Goal: Task Accomplishment & Management: Manage account settings

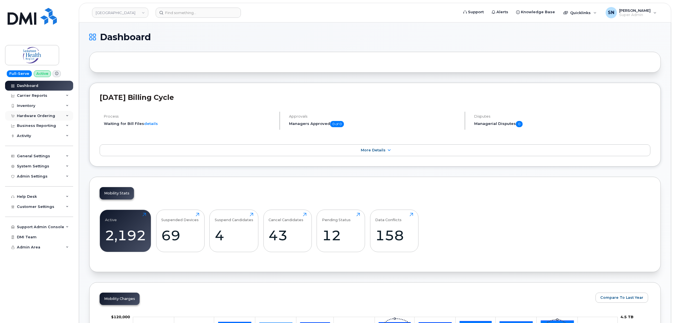
click at [34, 114] on div "Hardware Ordering" at bounding box center [36, 116] width 38 height 5
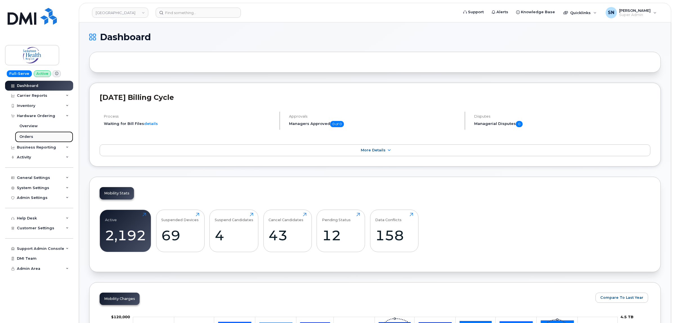
click at [32, 136] on link "Orders" at bounding box center [44, 136] width 58 height 11
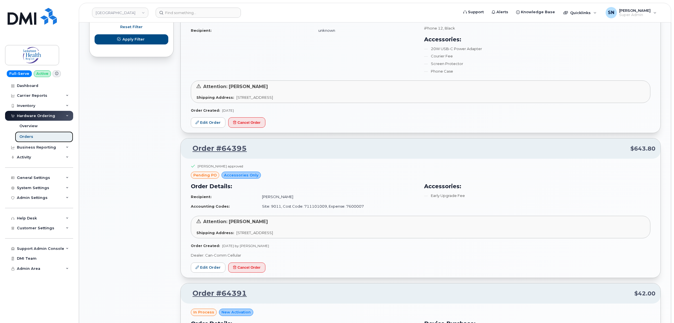
scroll to position [387, 0]
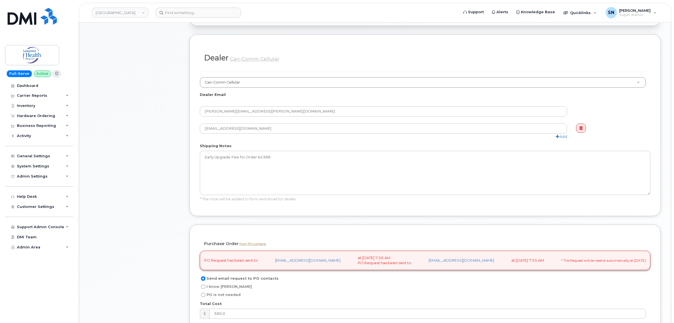
scroll to position [352, 0]
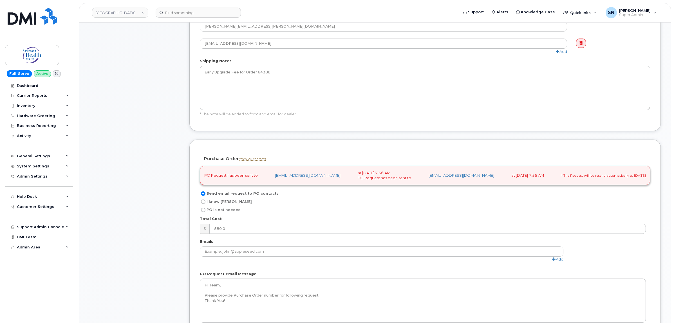
click at [203, 203] on input "I know PO" at bounding box center [203, 201] width 5 height 5
radio input "true"
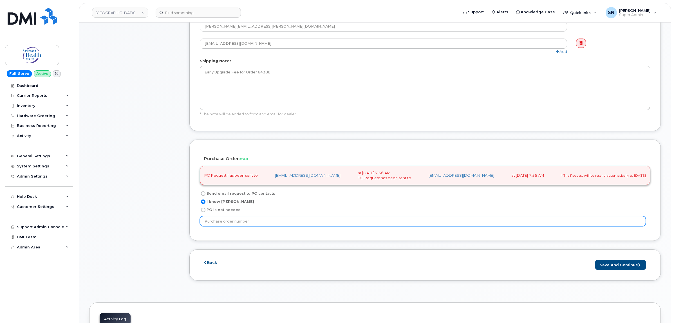
click at [239, 224] on input "text" at bounding box center [423, 221] width 446 height 10
type input "P11200497"
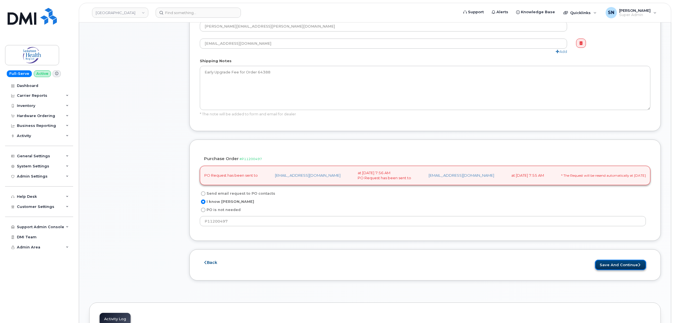
click at [608, 266] on button "Save and Continue" at bounding box center [620, 265] width 51 height 10
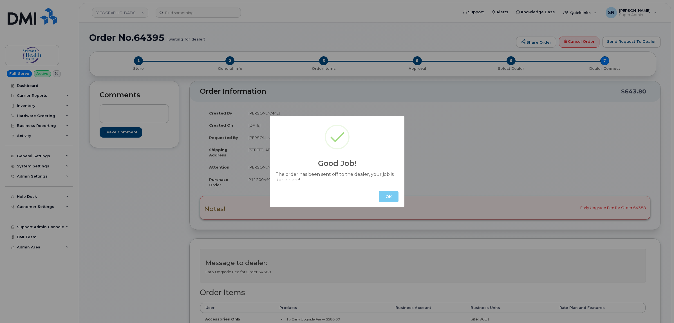
click at [390, 195] on button "OK" at bounding box center [389, 196] width 20 height 11
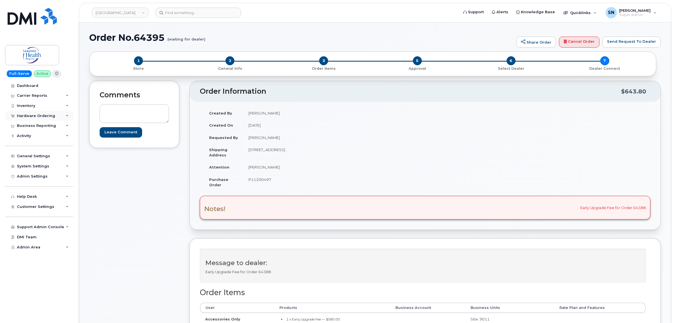
click at [16, 115] on div at bounding box center [13, 116] width 6 height 5
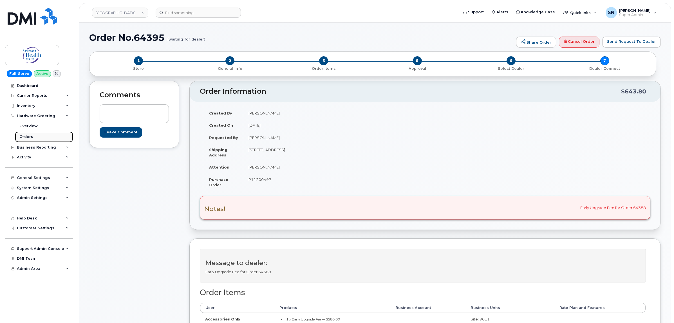
click at [30, 135] on div "Orders" at bounding box center [26, 136] width 14 height 5
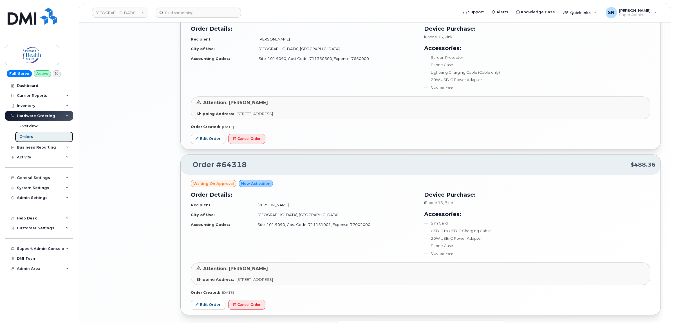
scroll to position [959, 0]
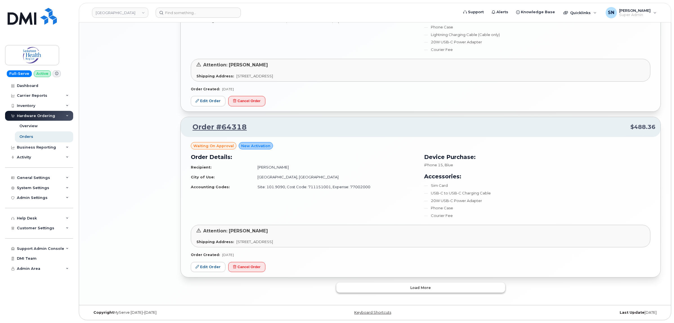
click at [431, 290] on button "Load more" at bounding box center [420, 287] width 169 height 10
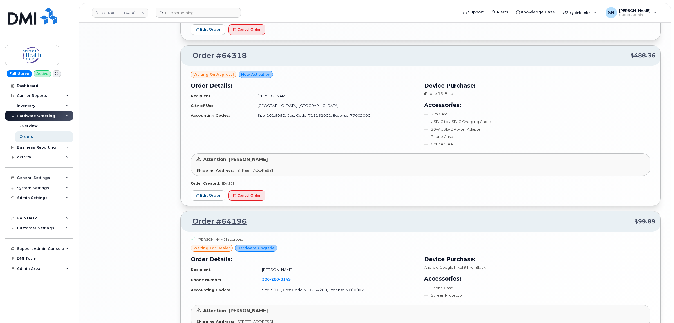
scroll to position [1108, 0]
